Goal: Information Seeking & Learning: Learn about a topic

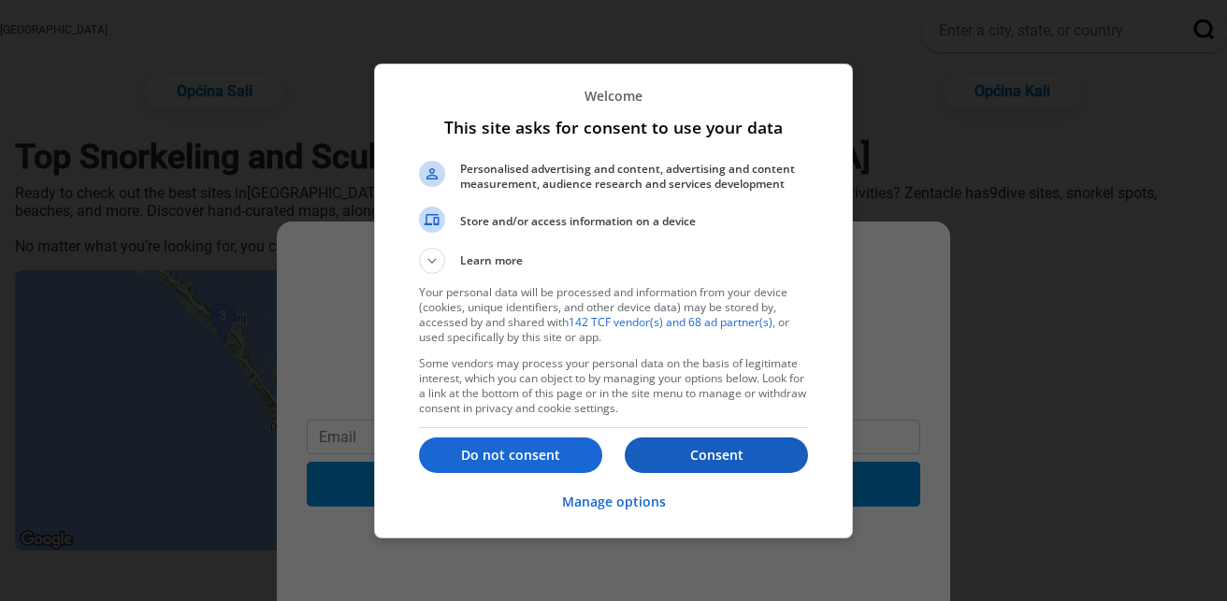
click at [688, 449] on p "Consent" at bounding box center [716, 455] width 183 height 19
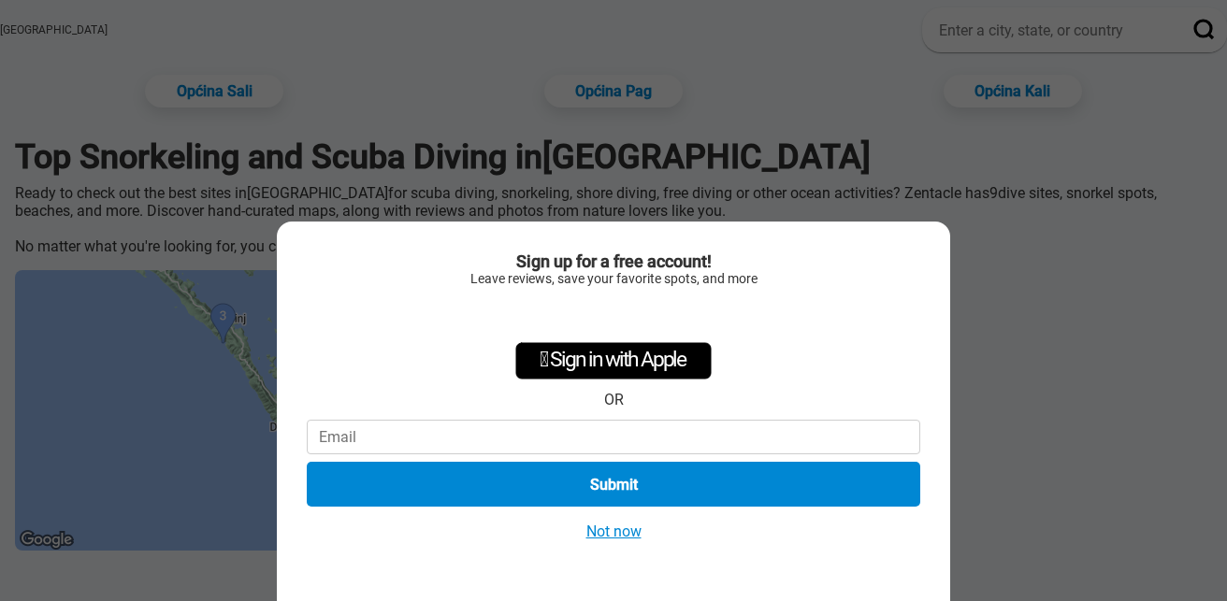
click at [595, 531] on button "Not now" at bounding box center [614, 532] width 66 height 20
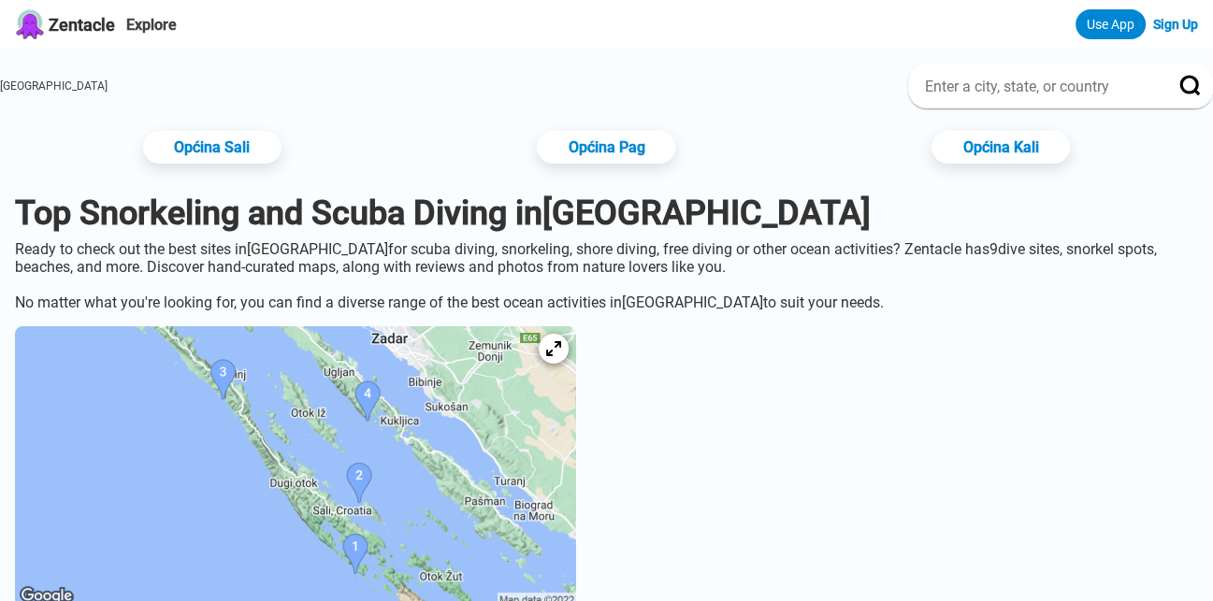
scroll to position [200, 0]
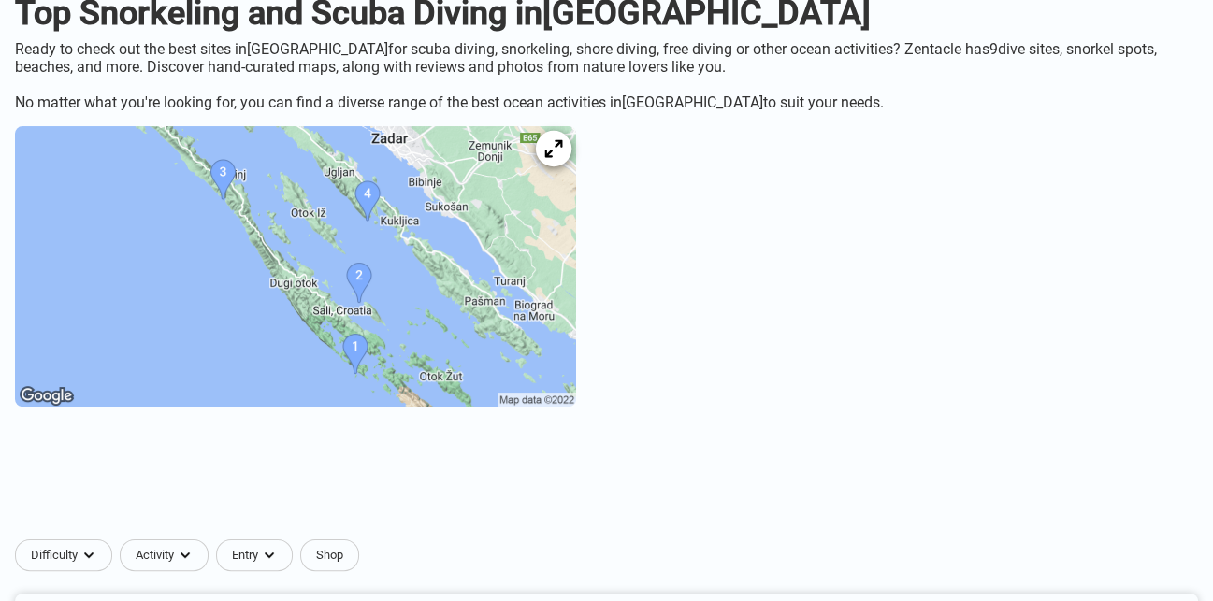
click at [572, 162] on div at bounding box center [554, 149] width 36 height 36
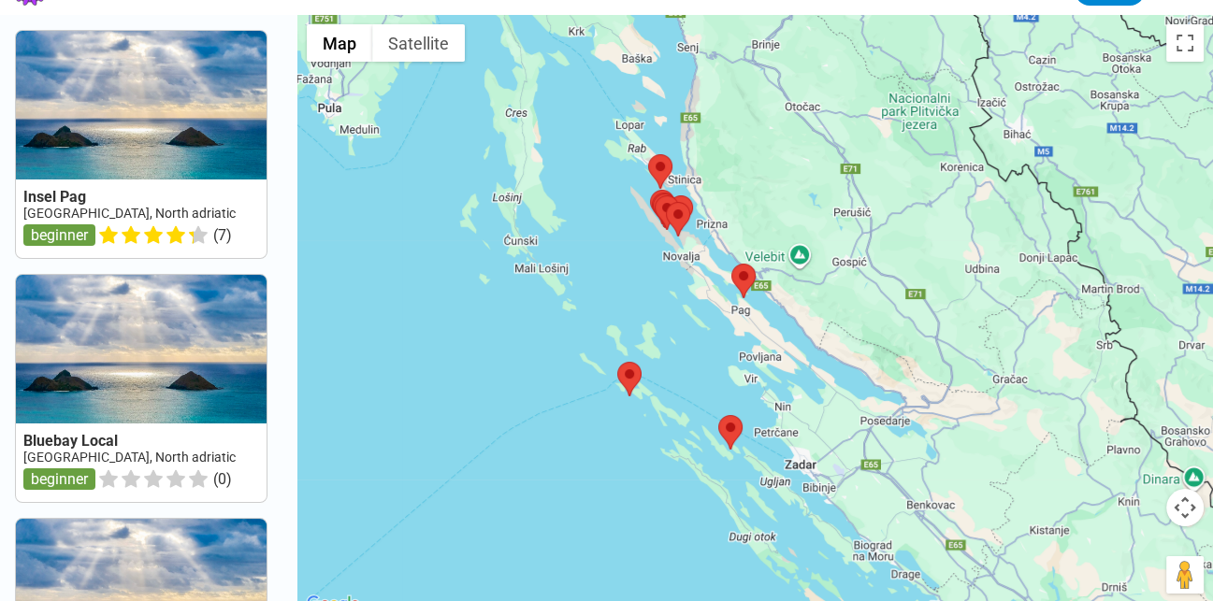
drag, startPoint x: 726, startPoint y: 343, endPoint x: 705, endPoint y: 319, distance: 31.9
click at [705, 319] on div at bounding box center [755, 315] width 916 height 601
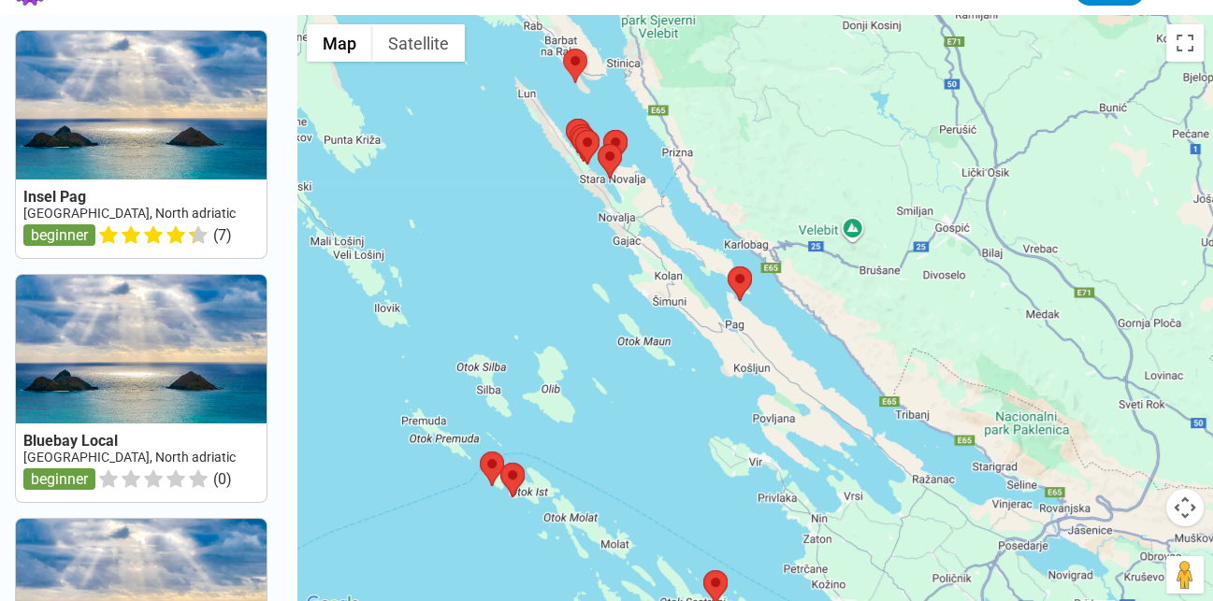
drag, startPoint x: 754, startPoint y: 344, endPoint x: 706, endPoint y: 321, distance: 53.1
click at [706, 321] on div at bounding box center [755, 315] width 916 height 601
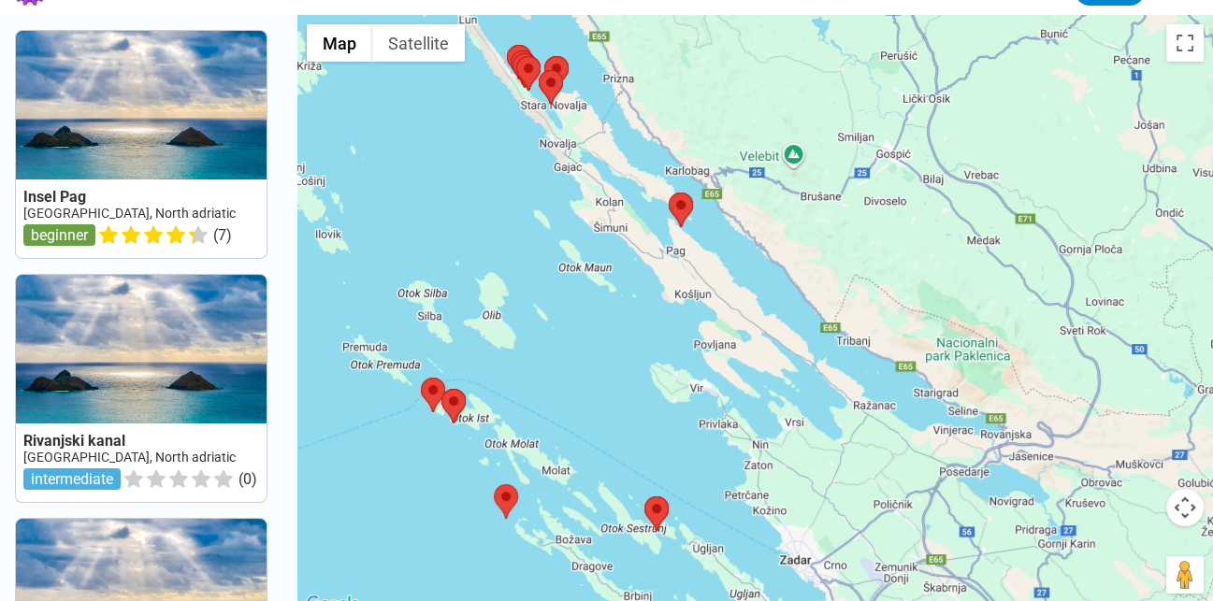
drag, startPoint x: 742, startPoint y: 416, endPoint x: 713, endPoint y: 383, distance: 44.4
click at [713, 383] on div at bounding box center [755, 315] width 916 height 601
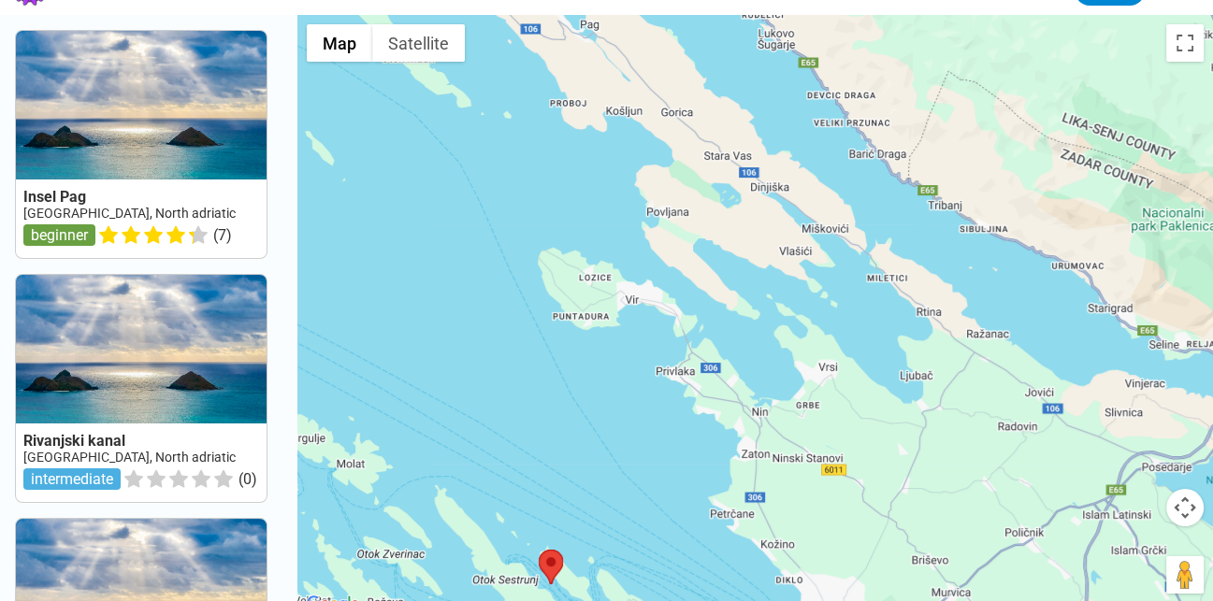
drag, startPoint x: 711, startPoint y: 381, endPoint x: 694, endPoint y: 326, distance: 57.7
click at [694, 326] on div at bounding box center [755, 315] width 916 height 601
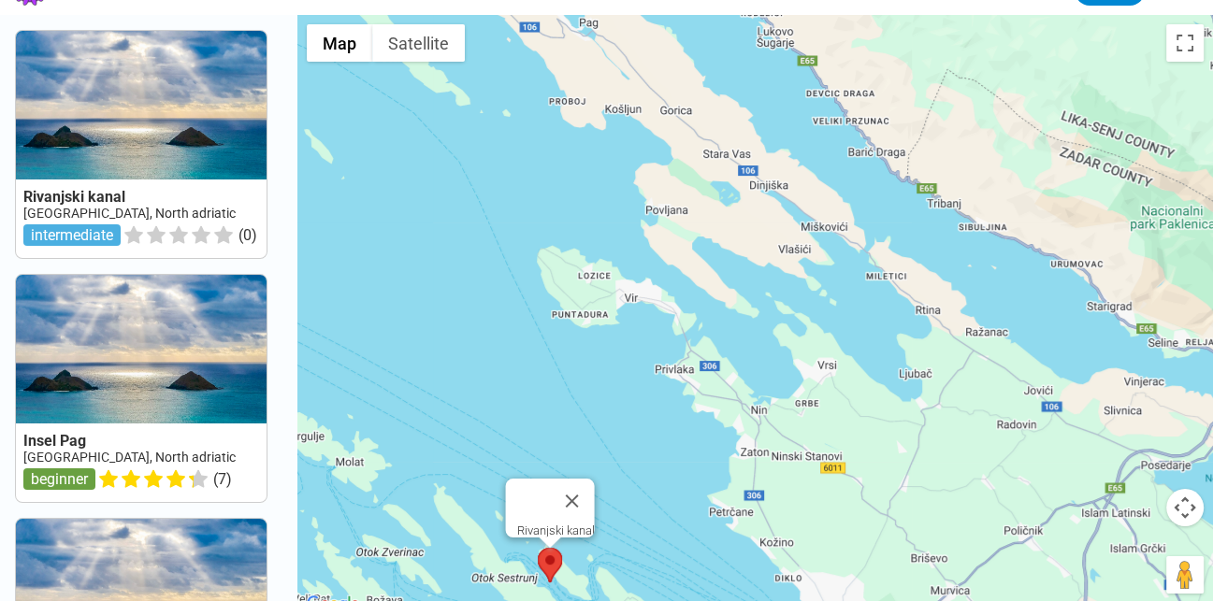
click at [556, 564] on div "Rivanjski kanal" at bounding box center [755, 315] width 916 height 601
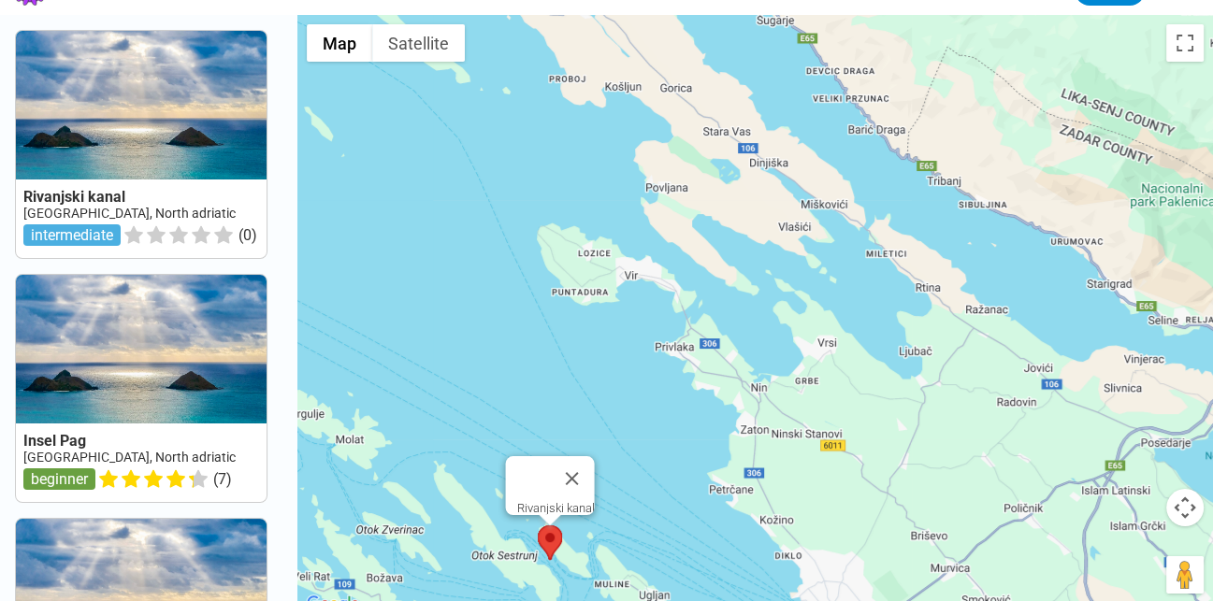
click at [538, 526] on area at bounding box center [538, 526] width 0 height 0
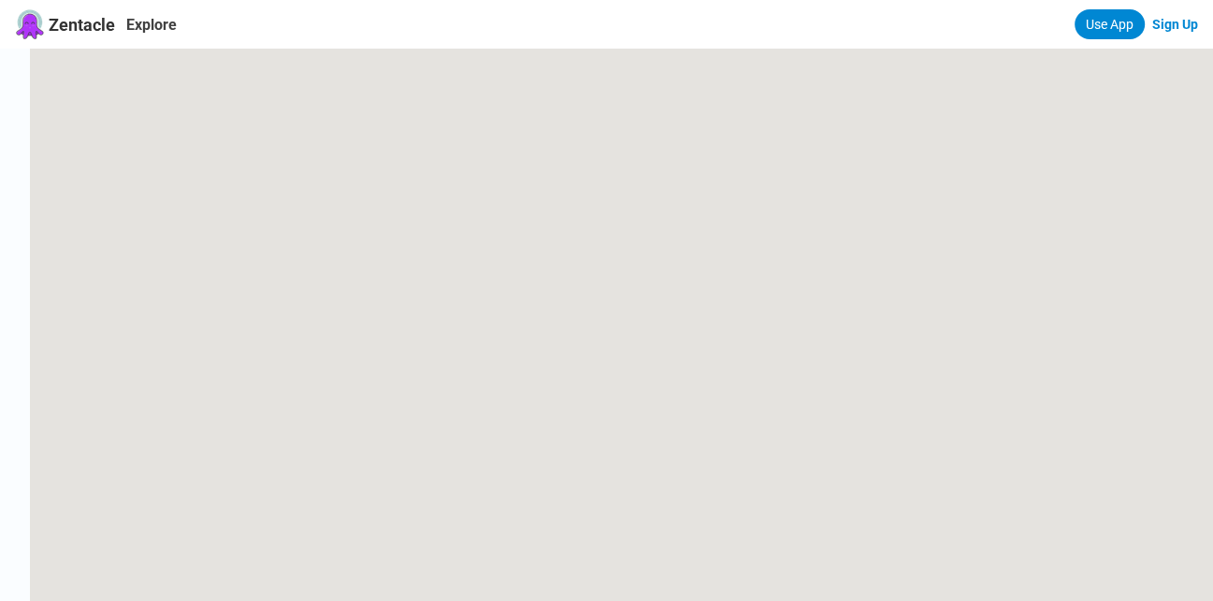
scroll to position [34, 0]
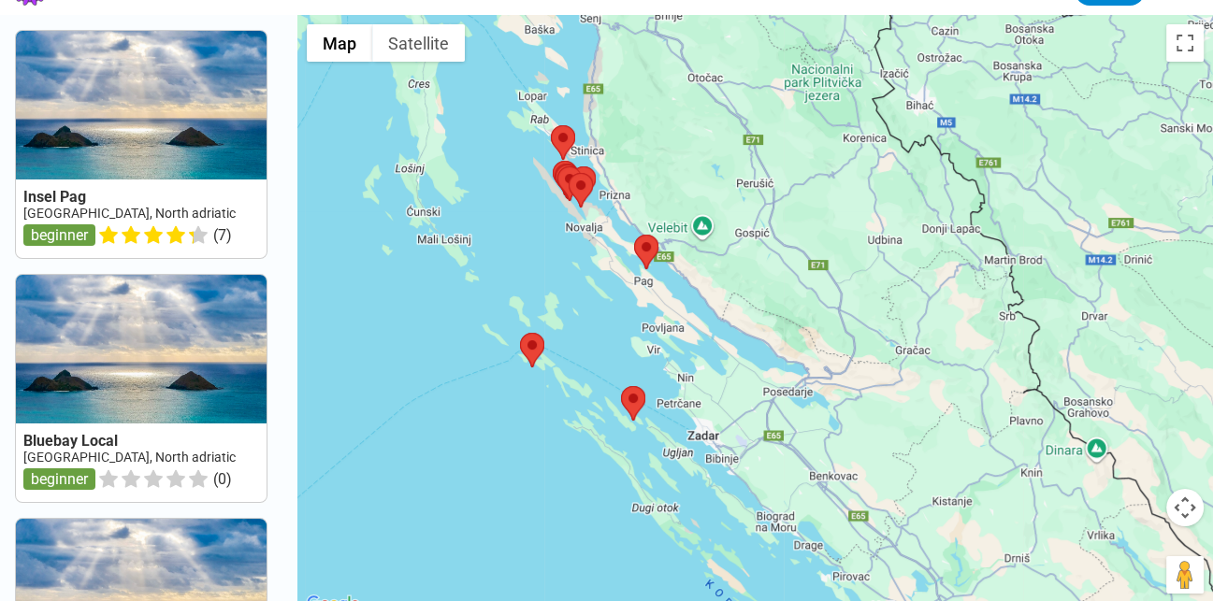
drag, startPoint x: 723, startPoint y: 317, endPoint x: 622, endPoint y: 276, distance: 109.1
click at [622, 276] on div at bounding box center [755, 315] width 916 height 601
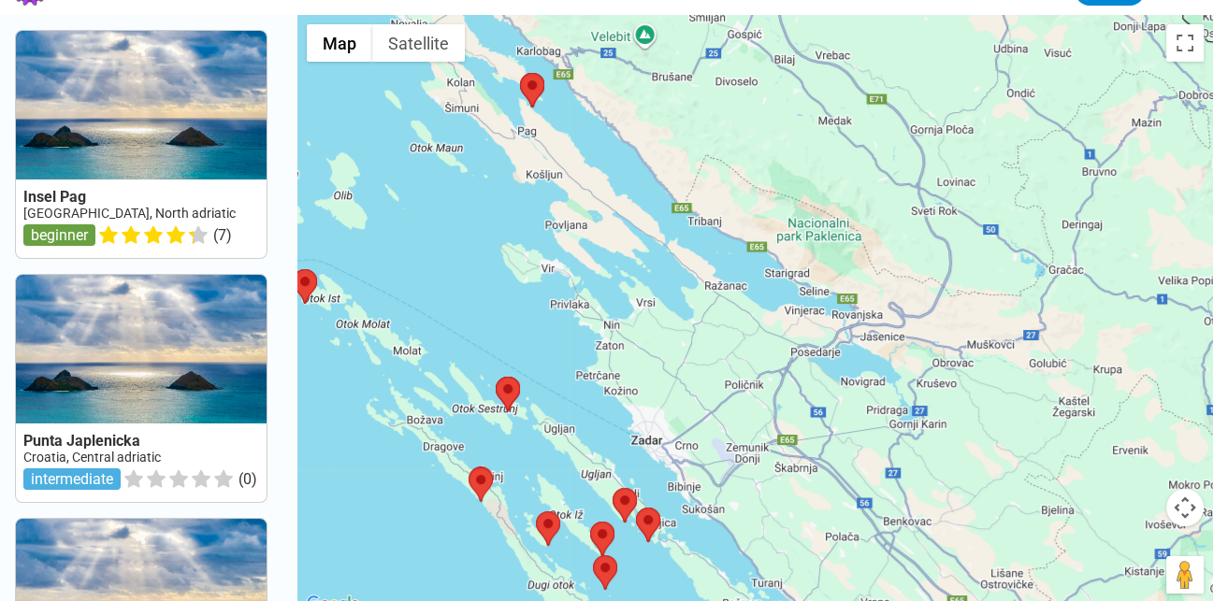
drag, startPoint x: 619, startPoint y: 444, endPoint x: 593, endPoint y: 218, distance: 227.9
click at [593, 218] on div at bounding box center [755, 315] width 916 height 601
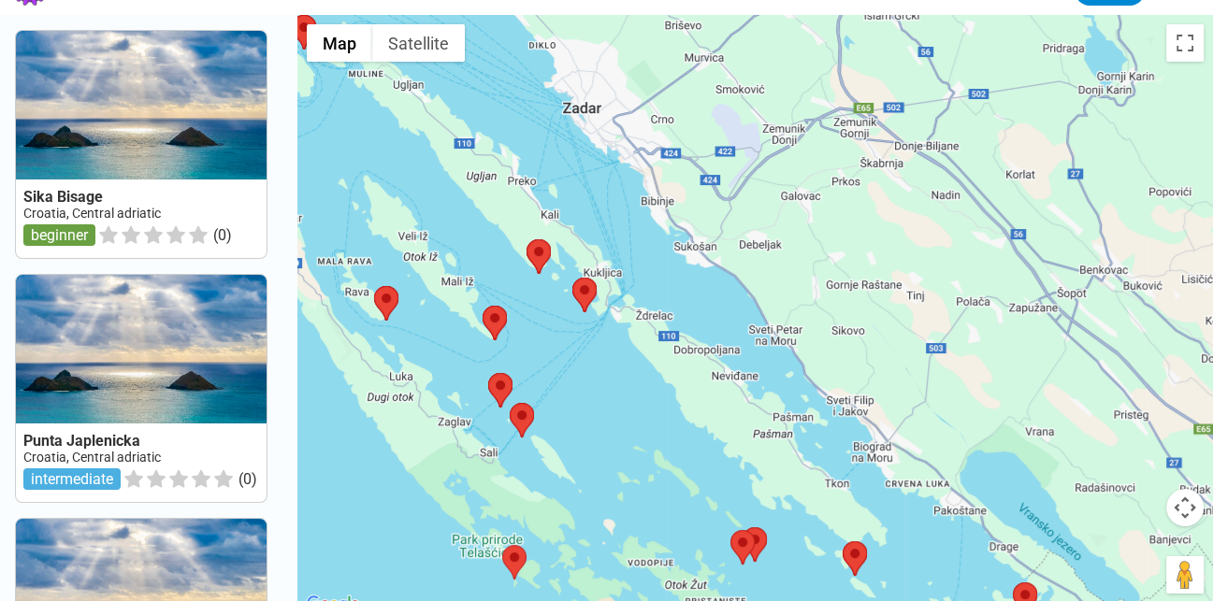
drag, startPoint x: 634, startPoint y: 478, endPoint x: 569, endPoint y: 369, distance: 126.7
click at [569, 369] on div at bounding box center [755, 315] width 916 height 601
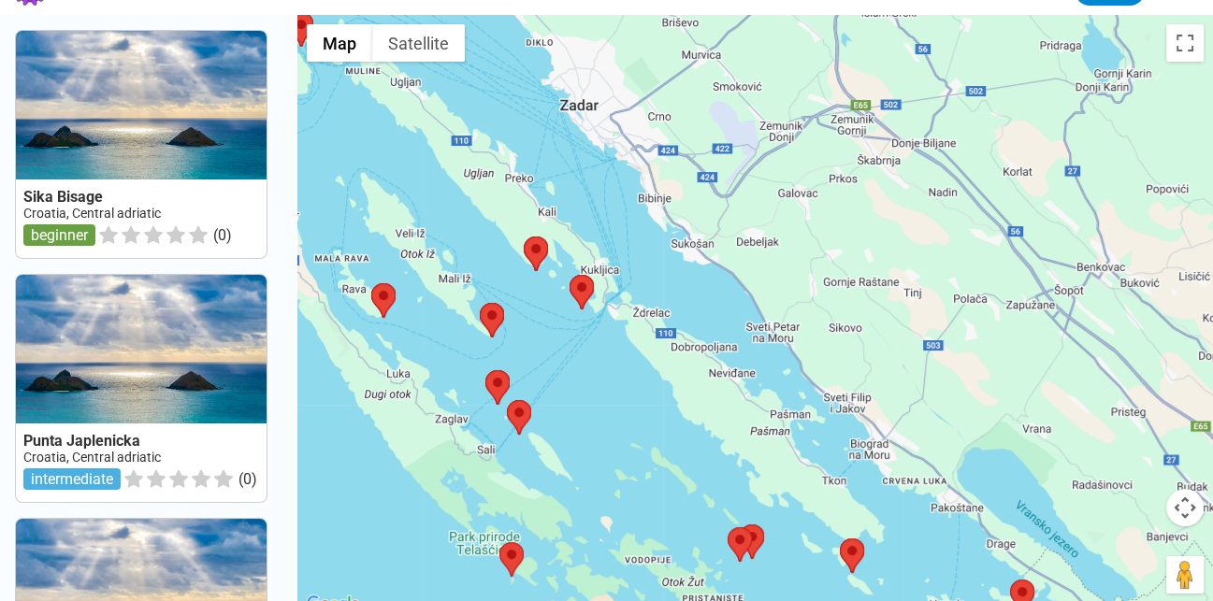
drag, startPoint x: 460, startPoint y: 239, endPoint x: 509, endPoint y: 325, distance: 98.0
click at [509, 325] on div at bounding box center [755, 315] width 916 height 601
